Goal: Transaction & Acquisition: Purchase product/service

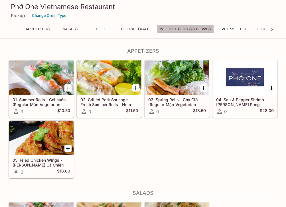
click at [174, 30] on button "Noodle Soups & Bowls" at bounding box center [185, 29] width 57 height 8
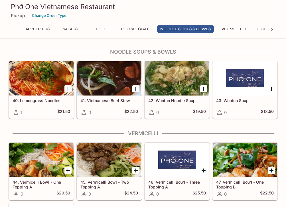
scroll to position [507, 0]
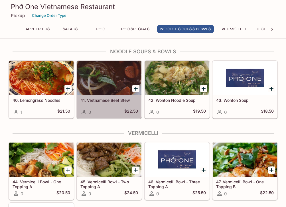
click at [111, 72] on div at bounding box center [109, 78] width 64 height 34
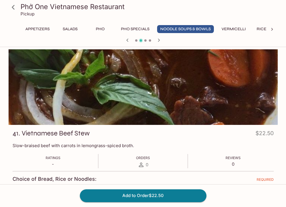
click at [101, 29] on button "Pho" at bounding box center [101, 29] width 26 height 8
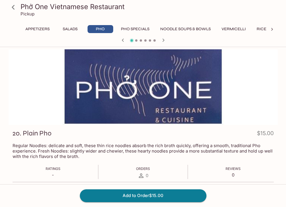
click at [135, 30] on button "Pho Specials" at bounding box center [135, 29] width 35 height 8
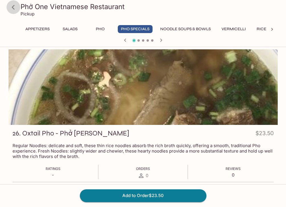
click at [15, 9] on icon at bounding box center [13, 7] width 10 height 10
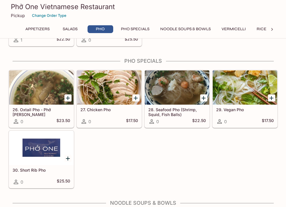
scroll to position [436, 0]
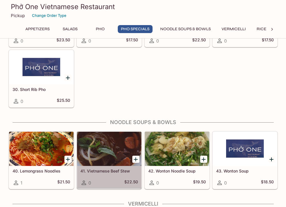
click at [106, 148] on div at bounding box center [109, 149] width 64 height 34
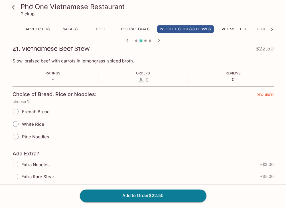
scroll to position [87, 0]
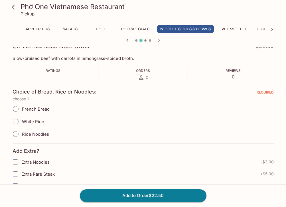
click at [17, 122] on input "White Rice" at bounding box center [16, 121] width 12 height 12
radio input "true"
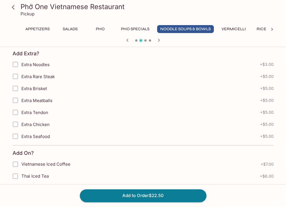
scroll to position [165, 0]
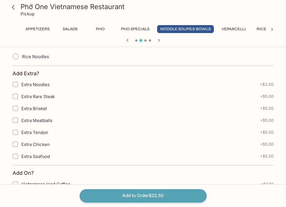
click at [149, 192] on button "Add to Order $22.50" at bounding box center [143, 195] width 127 height 13
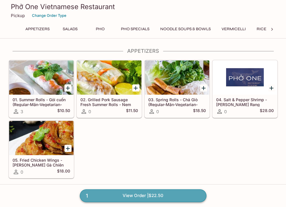
click at [147, 194] on link "1 View Order | $22.50" at bounding box center [143, 195] width 127 height 13
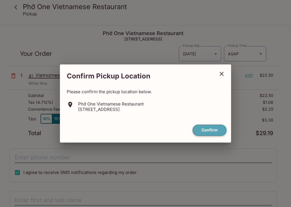
click at [210, 131] on button "Confirm" at bounding box center [209, 130] width 34 height 11
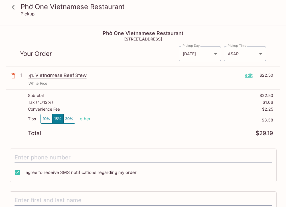
scroll to position [64, 0]
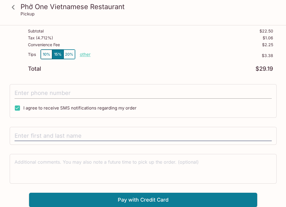
click at [98, 92] on input "tel" at bounding box center [143, 93] width 257 height 11
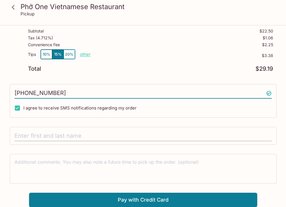
type input "[PHONE_NUMBER]"
click at [129, 136] on input "text" at bounding box center [143, 136] width 257 height 11
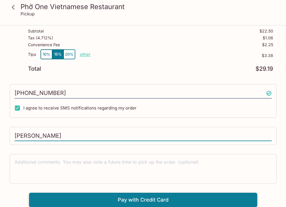
type input "[PERSON_NAME]"
click at [129, 200] on button "Pay with Credit Card" at bounding box center [143, 200] width 228 height 14
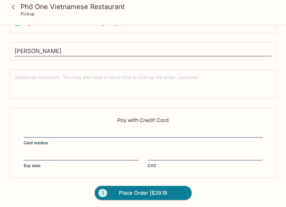
scroll to position [150, 0]
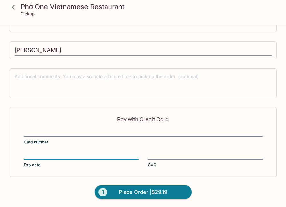
click at [180, 152] on div "Pay with Credit Card Card number Exp date CVC" at bounding box center [143, 142] width 267 height 70
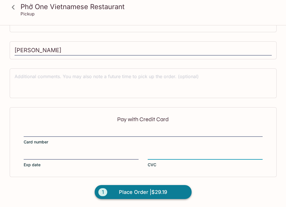
click at [152, 191] on span "Place Order | $29.19" at bounding box center [143, 192] width 48 height 9
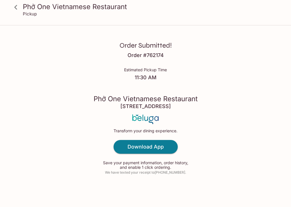
drag, startPoint x: 114, startPoint y: 99, endPoint x: 110, endPoint y: 99, distance: 4.0
click at [190, 68] on div "Order Submitted! Order # 762174 Estimated Pickup Time 11:30 AM Phở One Vietname…" at bounding box center [145, 103] width 291 height 207
